Goal: Entertainment & Leisure: Consume media (video, audio)

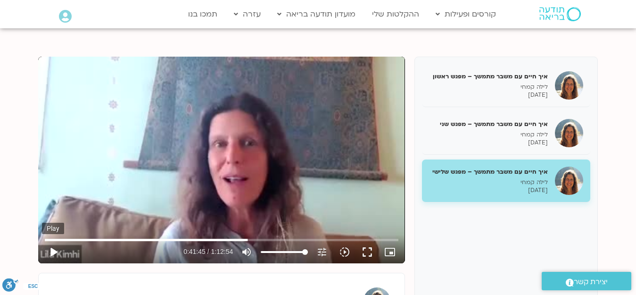
click at [54, 250] on button "play_arrow" at bounding box center [53, 251] width 23 height 23
click at [347, 248] on icon "slow_motion_video" at bounding box center [344, 251] width 11 height 11
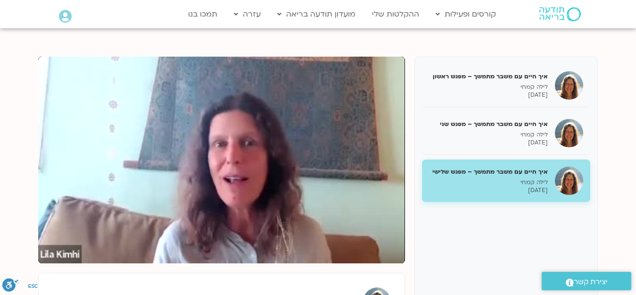
type input "2527.16236"
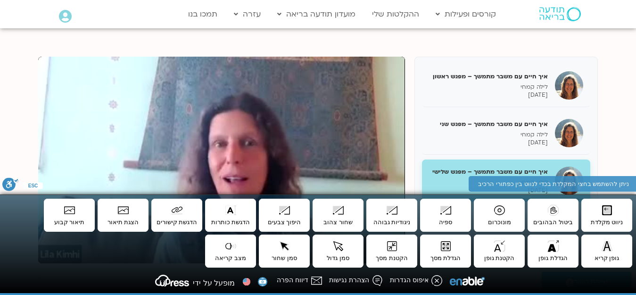
click at [173, 33] on section "איך חיים עם משבר מתמשך – מפגש ראשון לילה קמחי [DATE] איך חיים עם משבר מתמשך – מ…" at bounding box center [318, 225] width 636 height 395
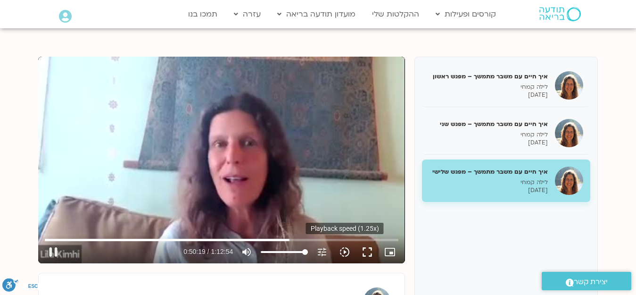
click at [344, 252] on icon "slow_motion_video" at bounding box center [344, 251] width 11 height 11
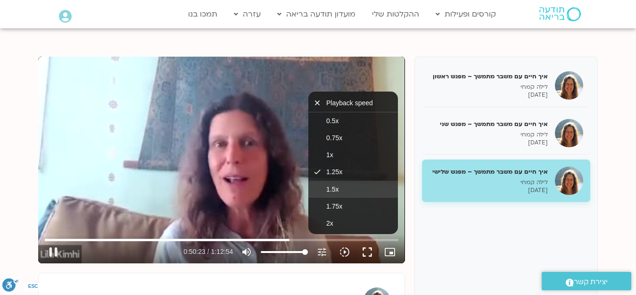
click at [330, 186] on span "1.5x" at bounding box center [332, 189] width 12 height 8
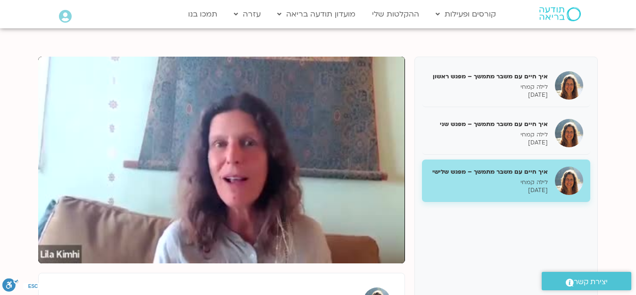
click at [408, 189] on div "איך חיים עם משבר מתמשך – מפגש ראשון לילה קמחי [DATE] איך חיים עם משבר מתמשך – מ…" at bounding box center [318, 217] width 560 height 320
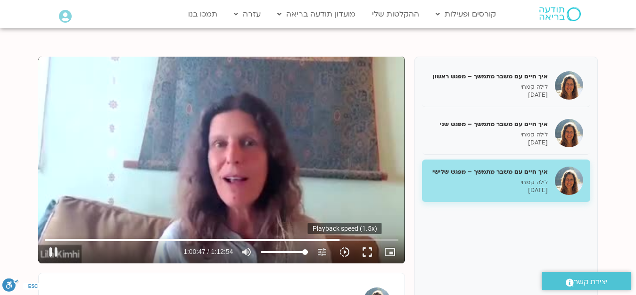
click at [345, 251] on icon "slow_motion_video" at bounding box center [344, 251] width 11 height 11
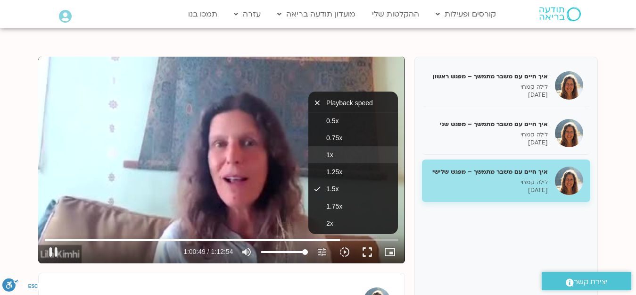
click at [341, 150] on button "1x" at bounding box center [353, 154] width 90 height 17
click at [54, 253] on button "pause" at bounding box center [53, 251] width 23 height 23
type input "3654.367695"
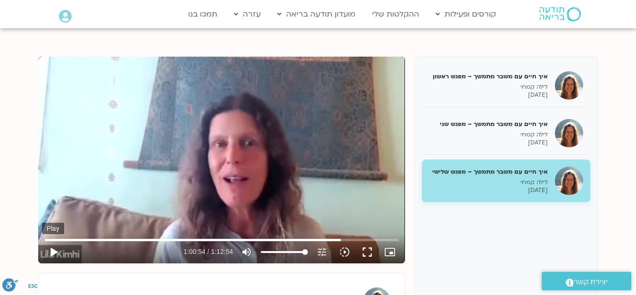
click at [54, 251] on button "play_arrow" at bounding box center [53, 251] width 23 height 23
type input "3658.122357"
type input "3658.252285"
click at [346, 250] on icon "slow_motion_video" at bounding box center [344, 251] width 11 height 11
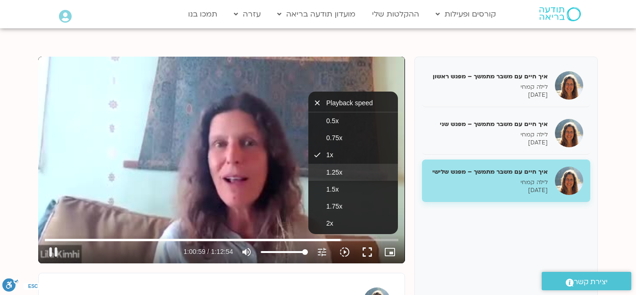
type input "3659.241863"
click at [341, 173] on span "1.25x" at bounding box center [334, 172] width 16 height 8
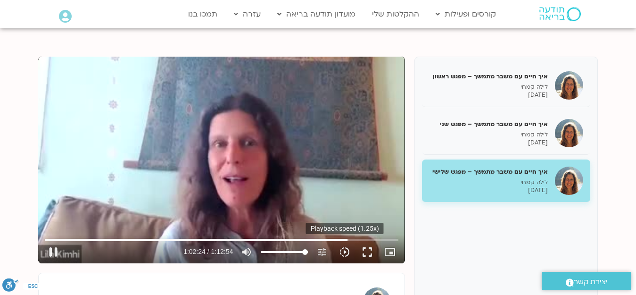
click at [345, 252] on icon "slow_motion_video" at bounding box center [344, 251] width 11 height 11
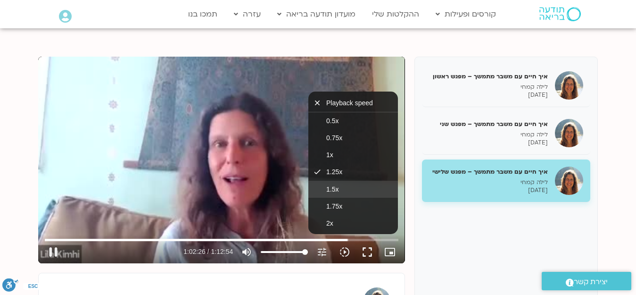
click at [333, 187] on span "1.5x" at bounding box center [332, 189] width 12 height 8
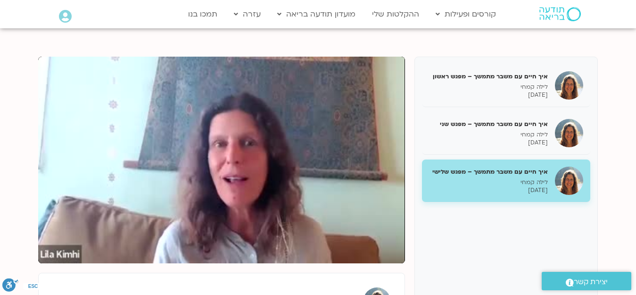
click at [410, 188] on div "איך חיים עם משבר מתמשך – מפגש ראשון לילה קמחי [DATE] איך חיים עם משבר מתמשך – מ…" at bounding box center [318, 217] width 560 height 320
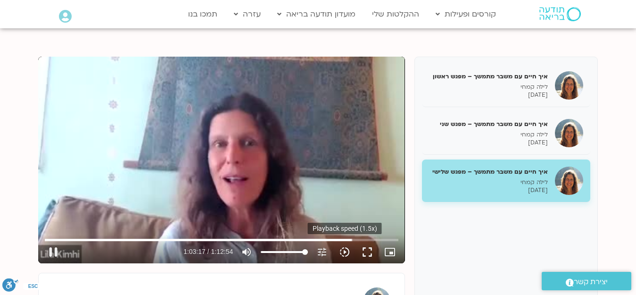
click at [345, 252] on icon "slow_motion_video" at bounding box center [344, 251] width 11 height 11
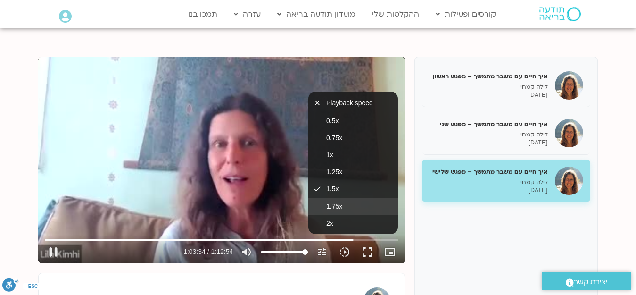
click at [331, 206] on span "1.75x" at bounding box center [334, 206] width 16 height 8
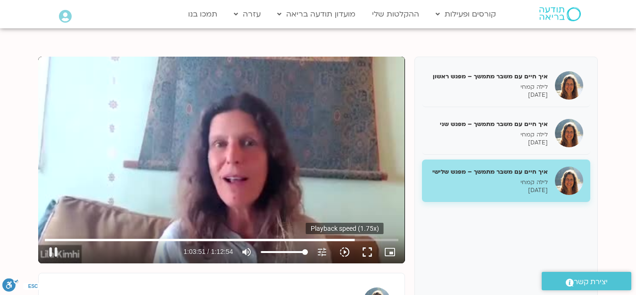
click at [348, 251] on icon "slow_motion_video" at bounding box center [344, 251] width 11 height 11
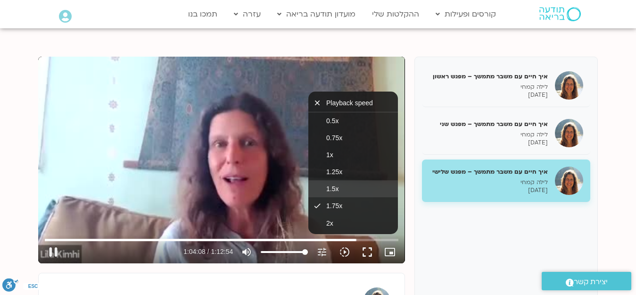
click at [328, 188] on span "1.5x" at bounding box center [332, 189] width 12 height 8
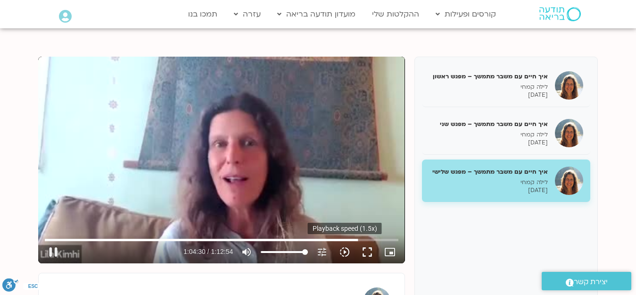
click at [341, 254] on icon "slow_motion_video" at bounding box center [344, 251] width 11 height 11
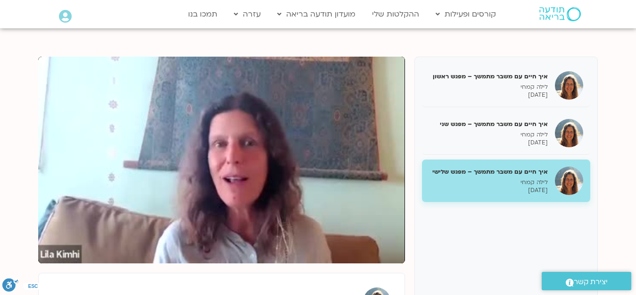
click at [408, 158] on div "איך חיים עם משבר מתמשך – מפגש ראשון לילה קמחי [DATE] איך חיים עם משבר מתמשך – מ…" at bounding box center [318, 217] width 560 height 320
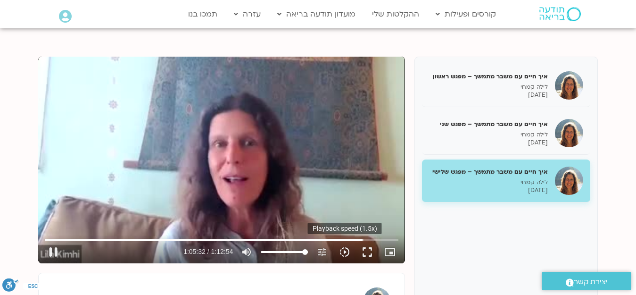
click at [344, 251] on icon "slow_motion_video" at bounding box center [344, 251] width 11 height 11
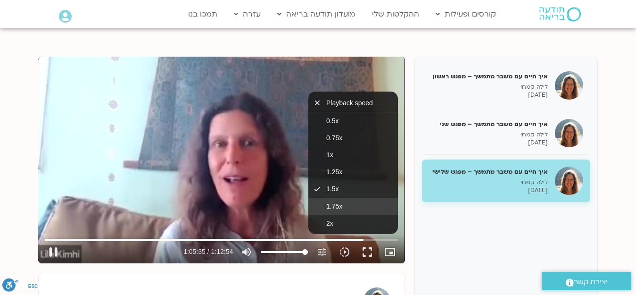
click at [344, 208] on button "1.75x" at bounding box center [353, 206] width 90 height 17
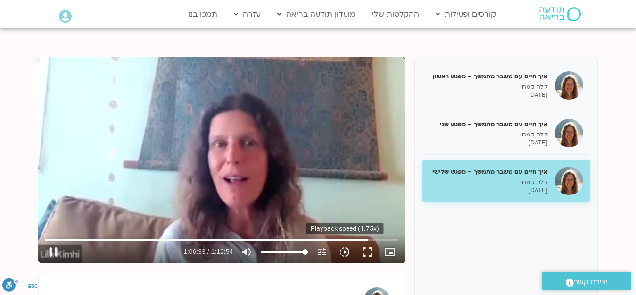
click at [344, 251] on icon "slow_motion_video" at bounding box center [344, 251] width 11 height 11
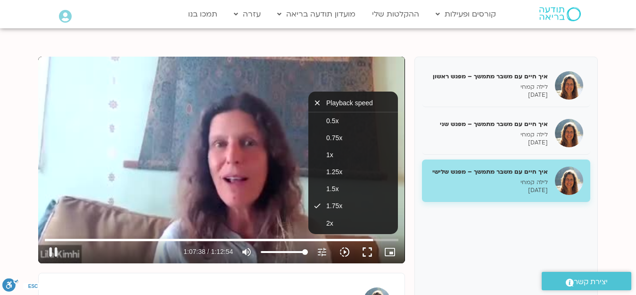
click at [345, 252] on icon "slow_motion_video" at bounding box center [344, 251] width 11 height 11
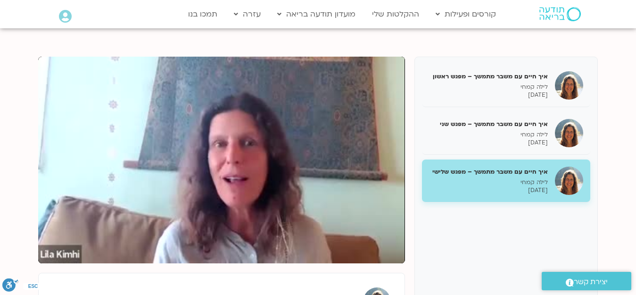
click at [345, 250] on icon "slow_motion_video" at bounding box center [344, 251] width 11 height 11
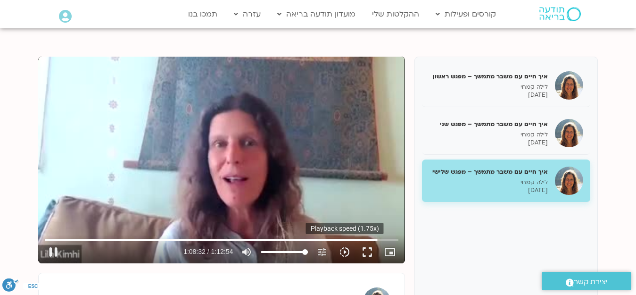
click at [346, 252] on icon "slow_motion_video" at bounding box center [344, 251] width 11 height 11
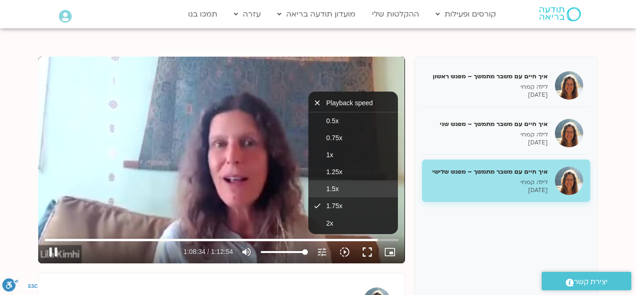
click at [348, 189] on button "1.5x" at bounding box center [353, 188] width 90 height 17
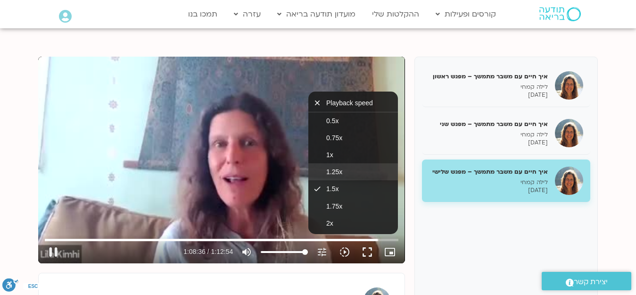
click at [340, 170] on span "1.25x" at bounding box center [334, 172] width 16 height 8
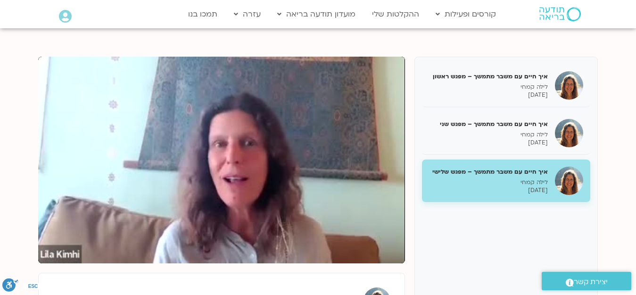
click at [407, 174] on div "איך חיים עם משבר מתמשך – מפגש ראשון לילה קמחי [DATE] איך חיים עם משבר מתמשך – מ…" at bounding box center [318, 217] width 560 height 320
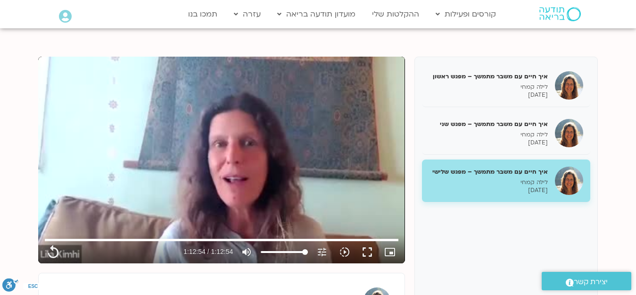
type input "4374.64"
